Goal: Transaction & Acquisition: Purchase product/service

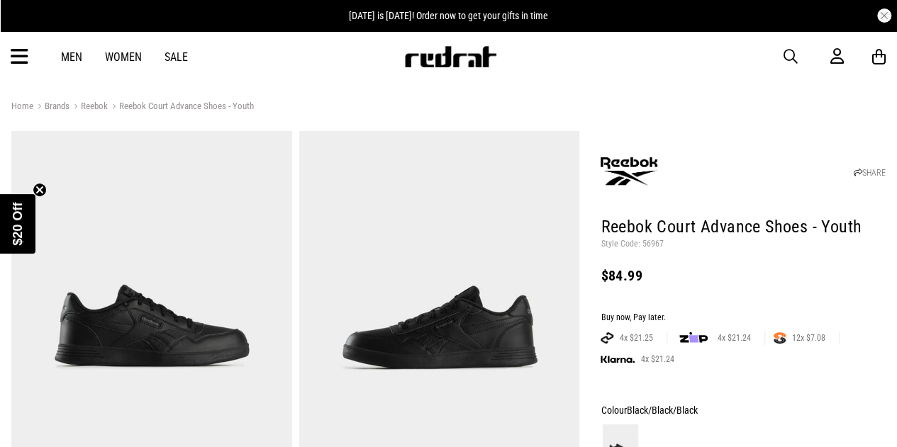
scroll to position [1, 0]
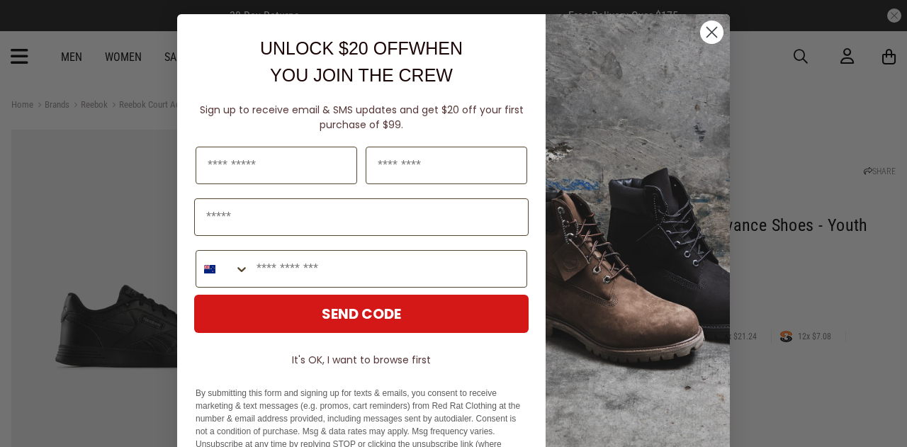
click at [707, 28] on icon "Close dialog" at bounding box center [712, 33] width 10 height 10
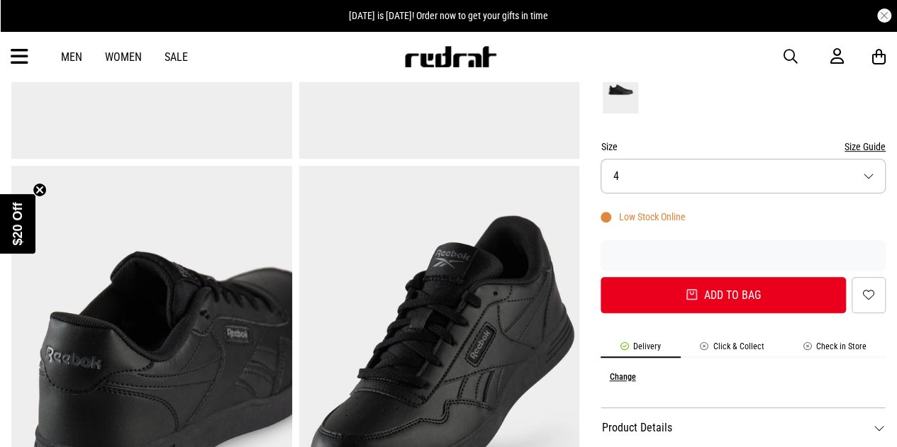
scroll to position [252, 0]
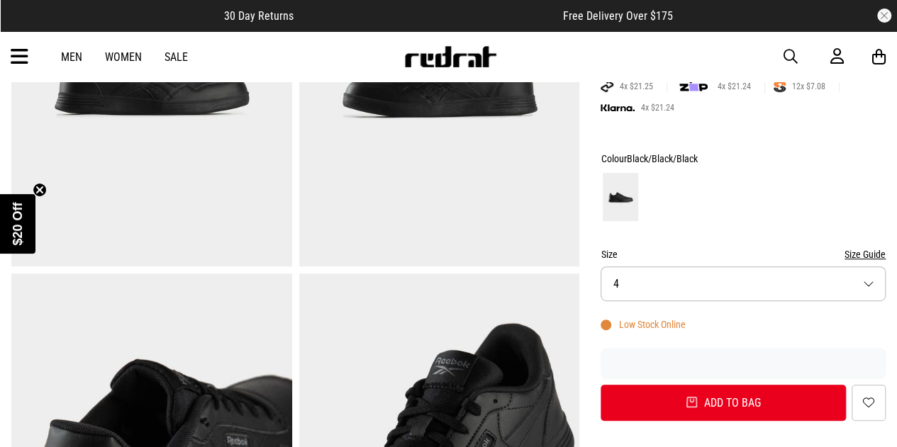
click at [789, 274] on button "Size 4" at bounding box center [742, 283] width 285 height 35
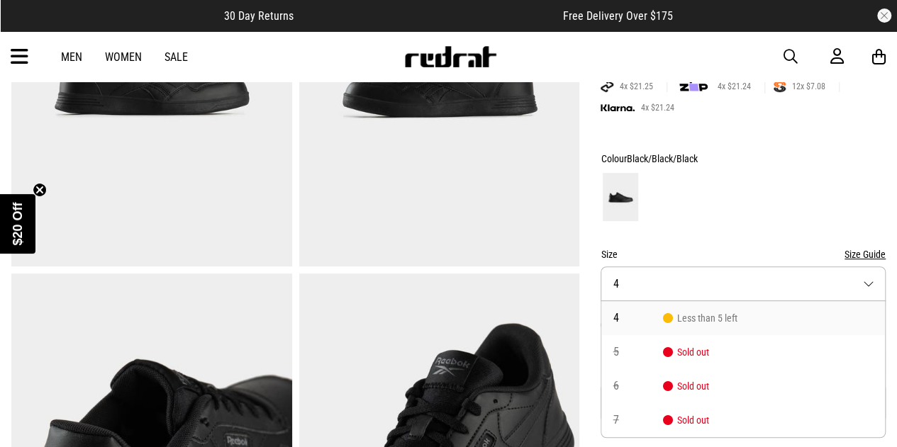
click at [852, 259] on button "Size Guide" at bounding box center [864, 254] width 41 height 17
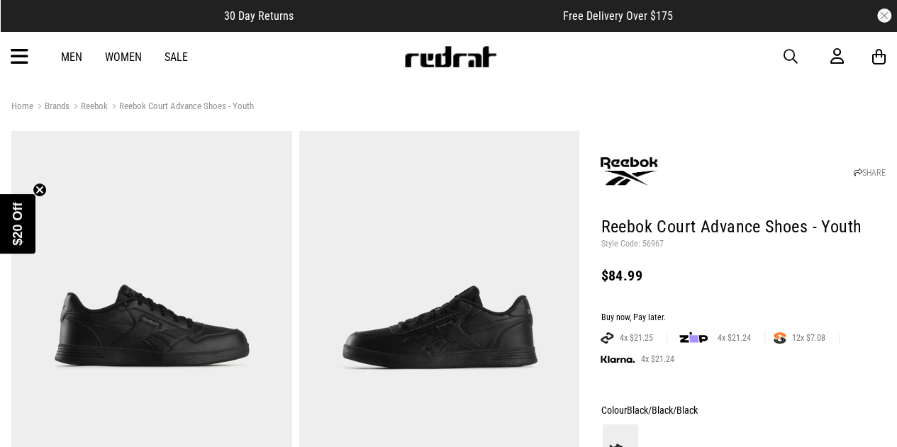
scroll to position [1, 0]
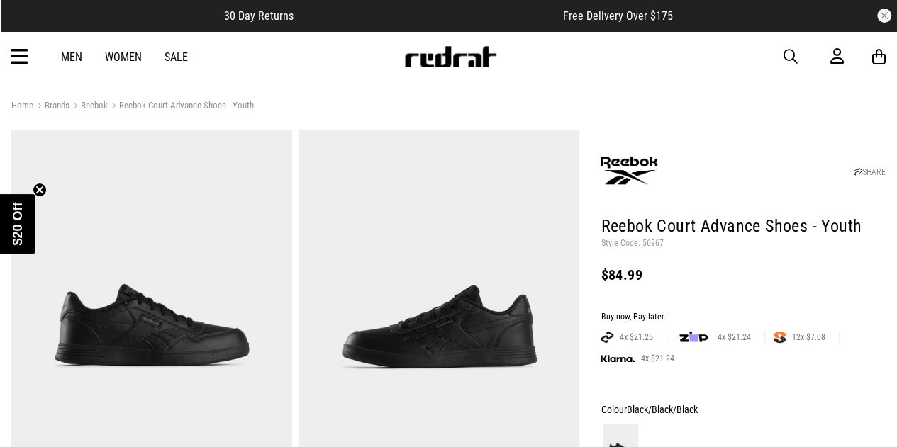
click at [101, 106] on link "Reebok" at bounding box center [88, 106] width 38 height 13
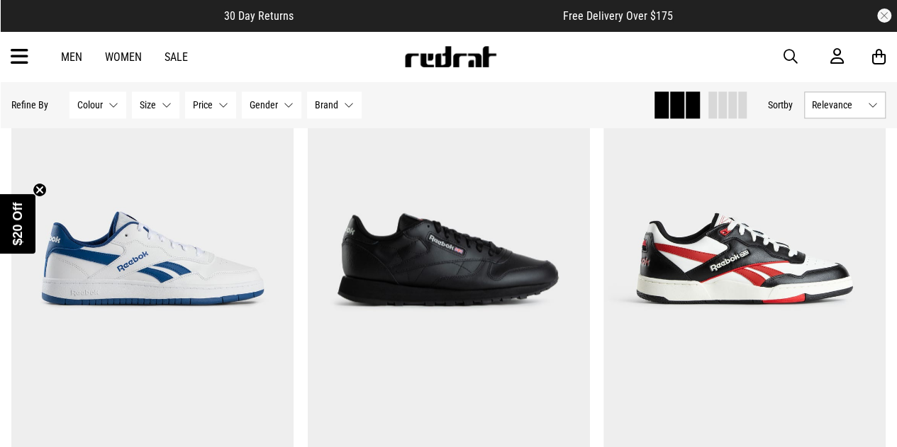
scroll to position [3726, 0]
